Goal: Task Accomplishment & Management: Manage account settings

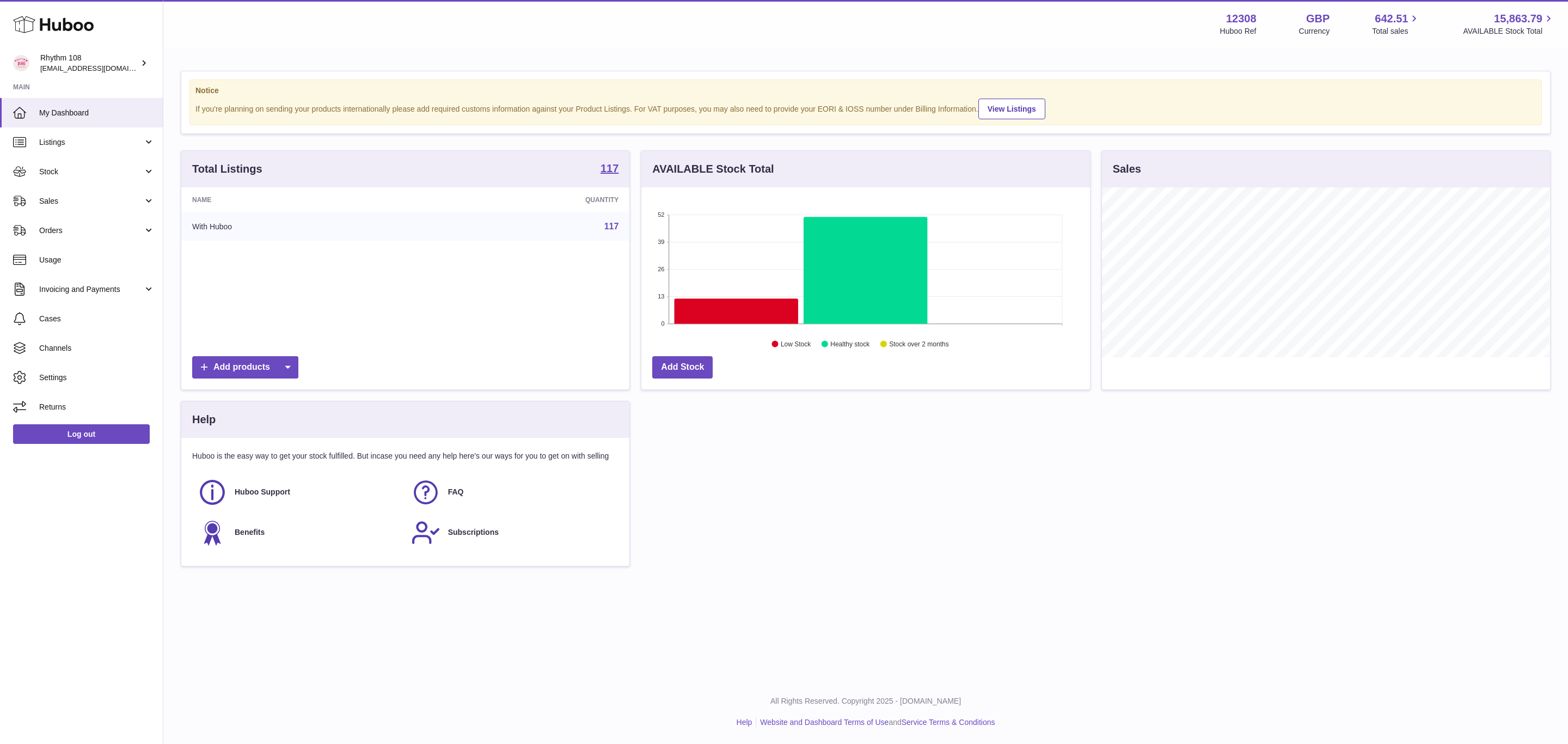
scroll to position [170, 447]
click at [740, 307] on icon at bounding box center [736, 311] width 124 height 25
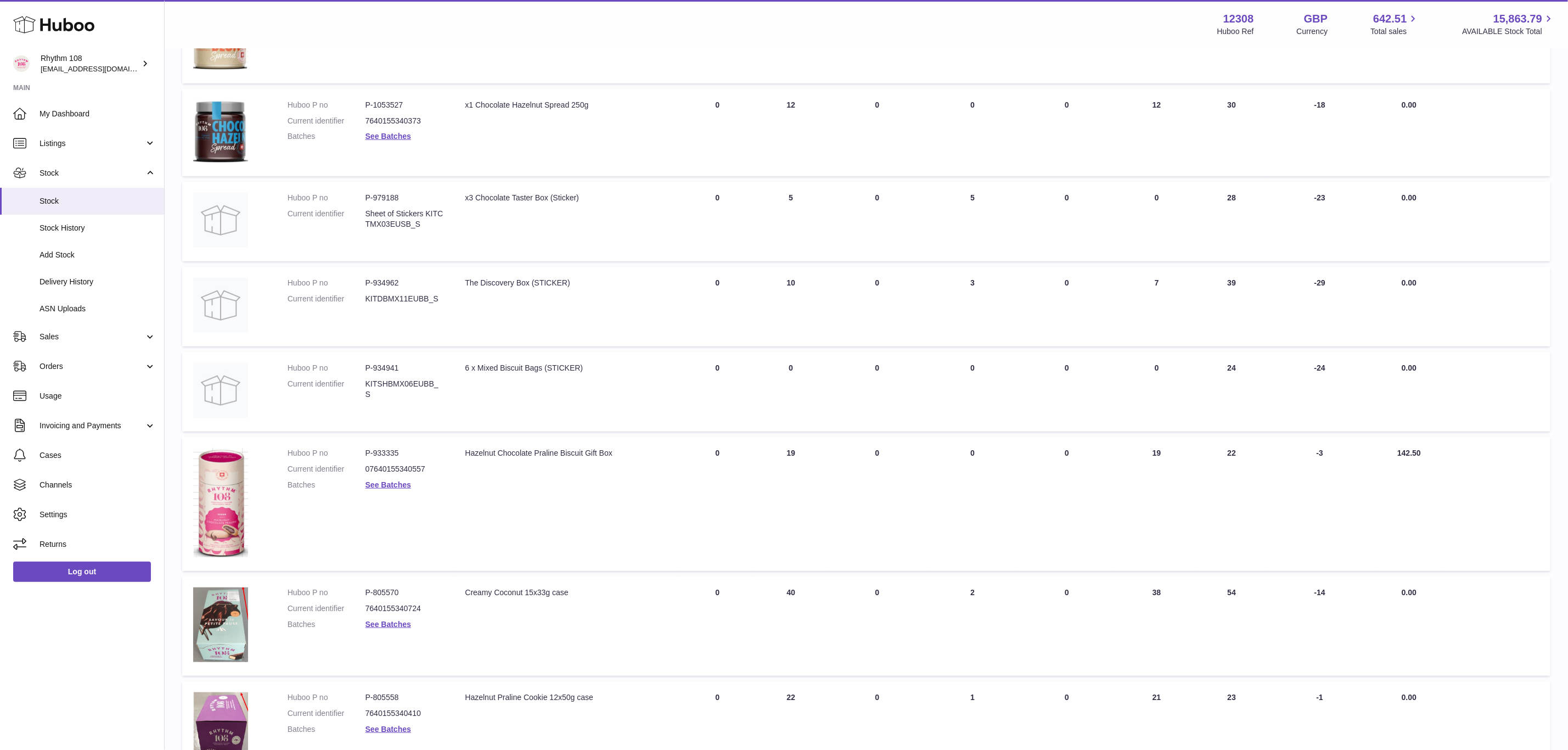
scroll to position [544, 0]
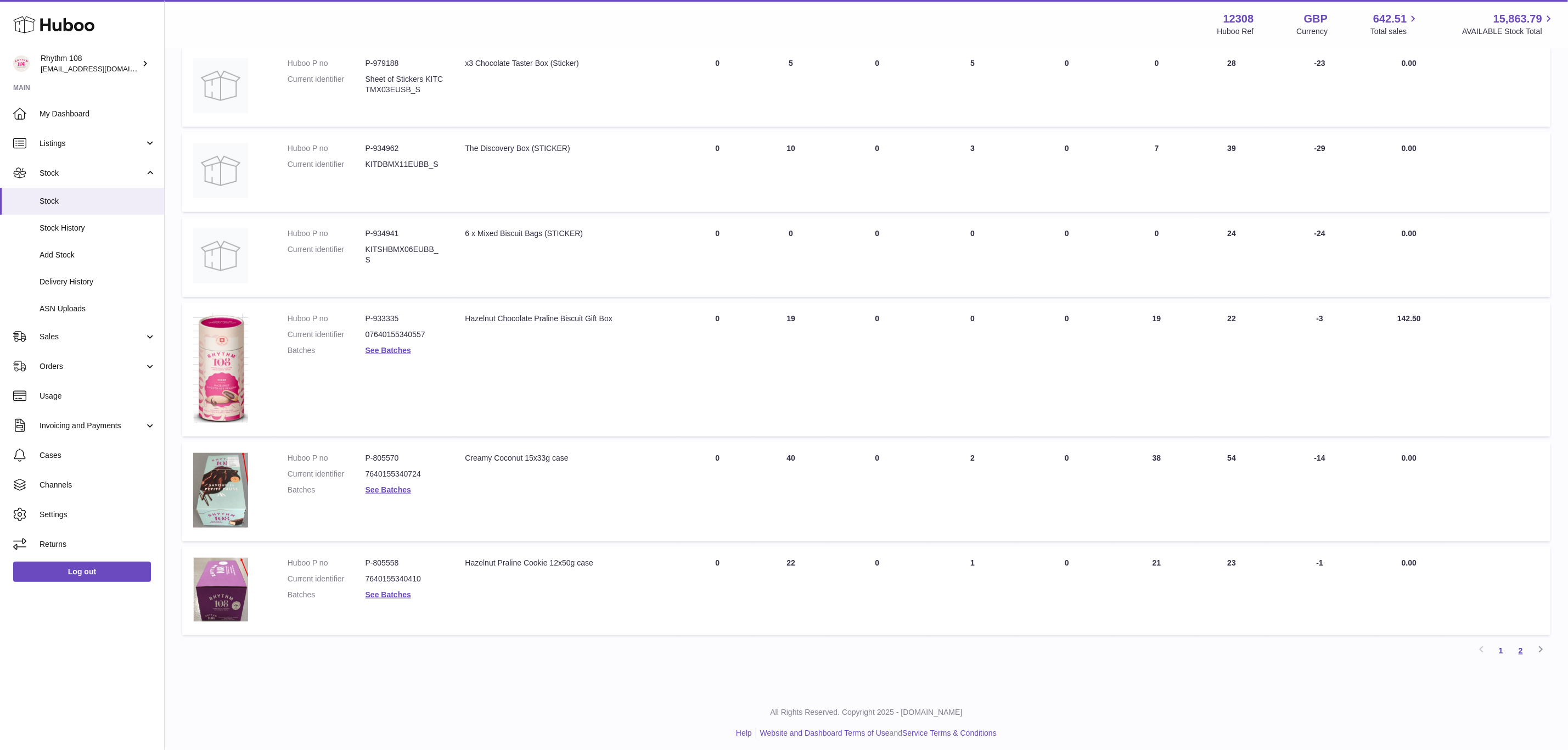
click at [1522, 646] on link "2" at bounding box center [1521, 651] width 20 height 20
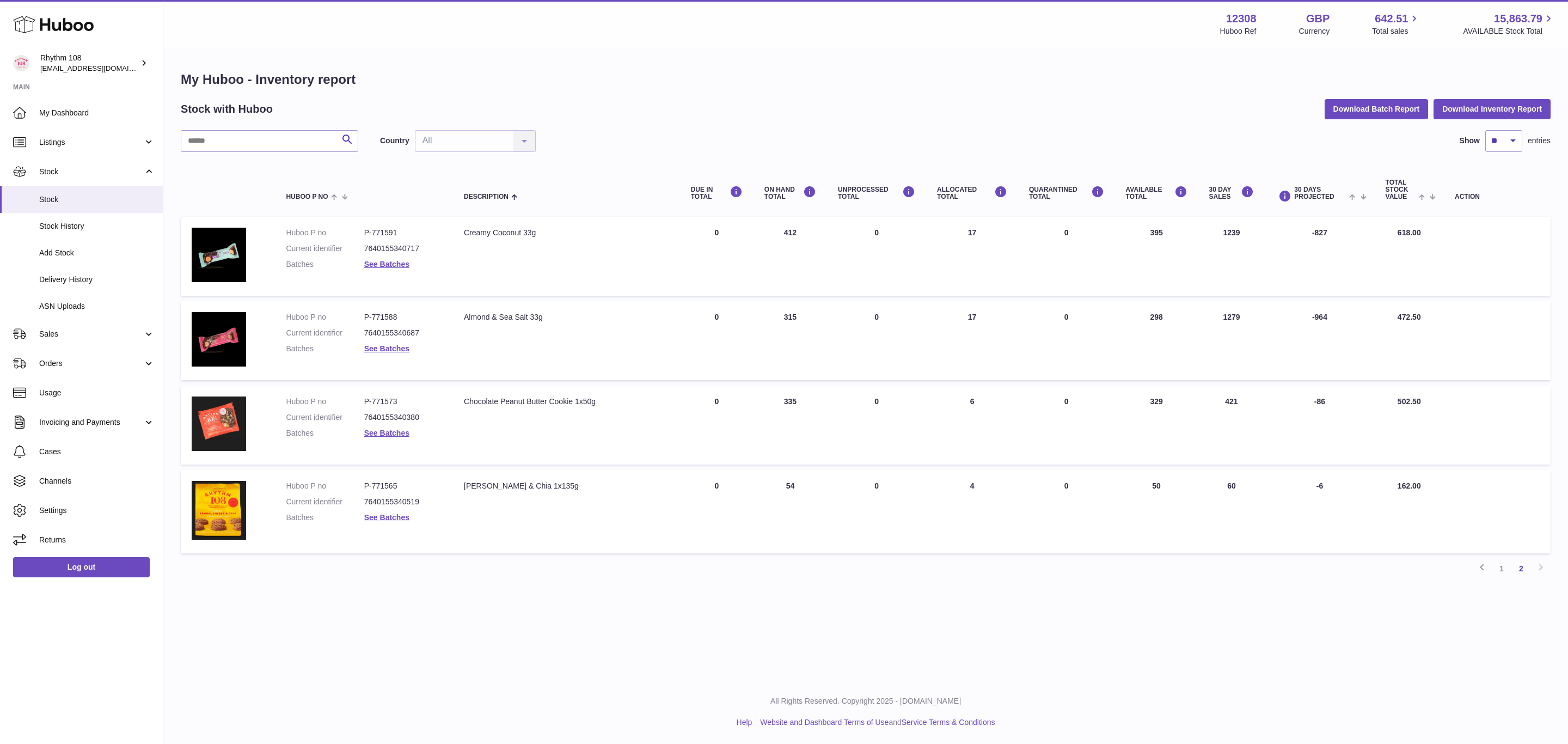
click at [1066, 634] on div "Menu Huboo 12308 Huboo Ref GBP Currency 642.51 Total sales 15,863.79 AVAILABLE …" at bounding box center [866, 340] width 1405 height 679
click at [54, 340] on link "Sales" at bounding box center [81, 334] width 163 height 29
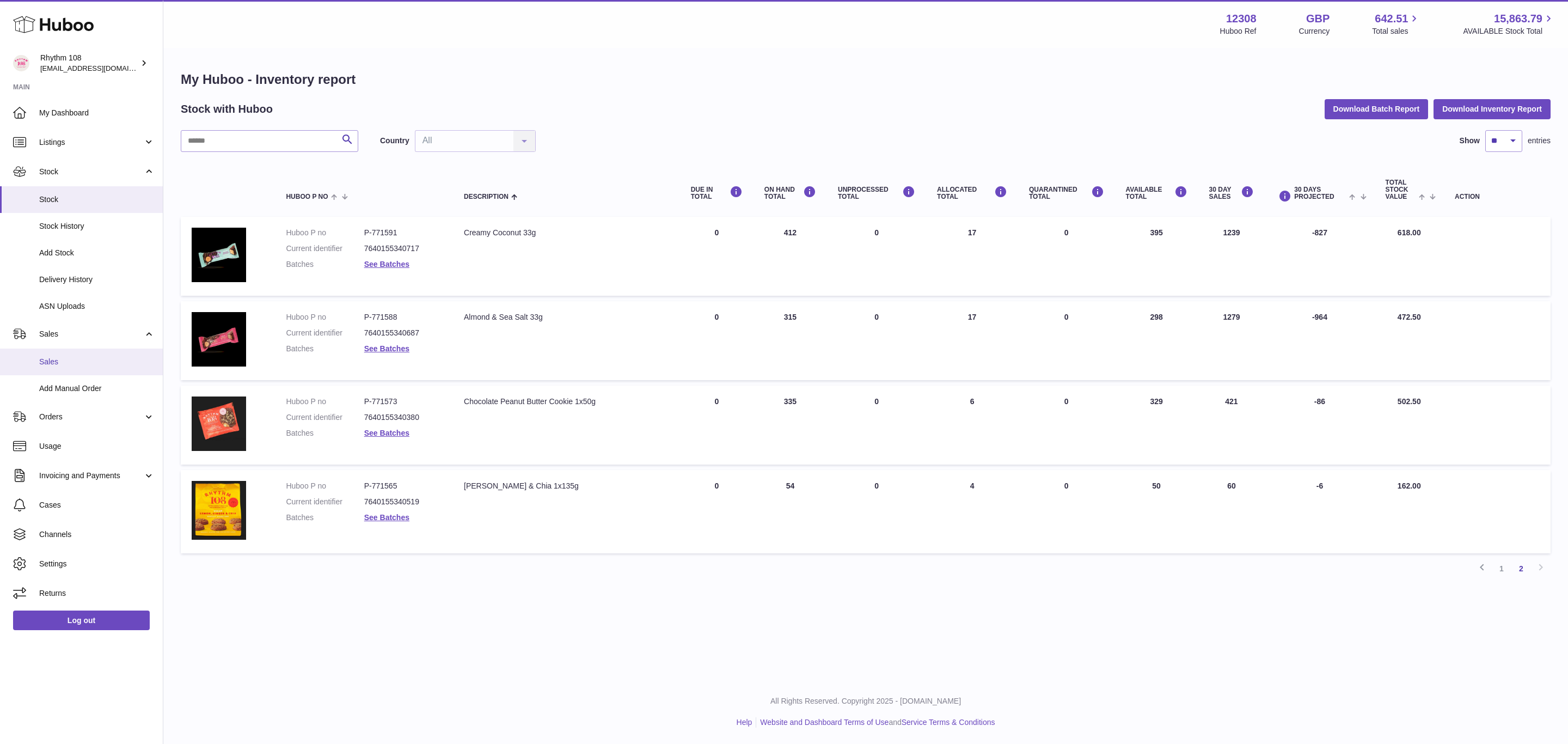
click at [54, 362] on span "Sales" at bounding box center [97, 362] width 116 height 10
